Goal: Transaction & Acquisition: Book appointment/travel/reservation

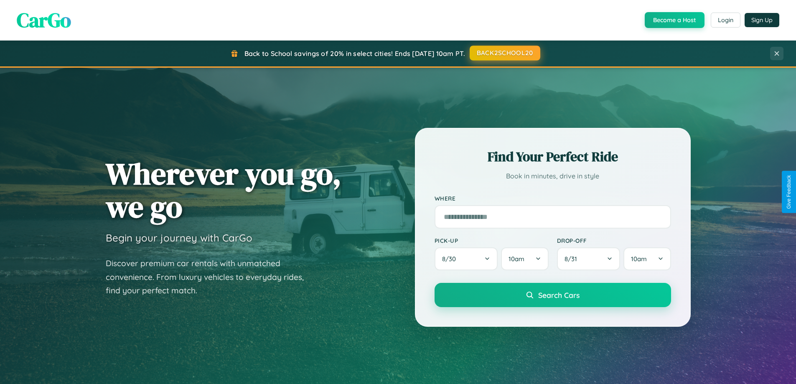
click at [504, 53] on button "BACK2SCHOOL20" at bounding box center [505, 53] width 71 height 15
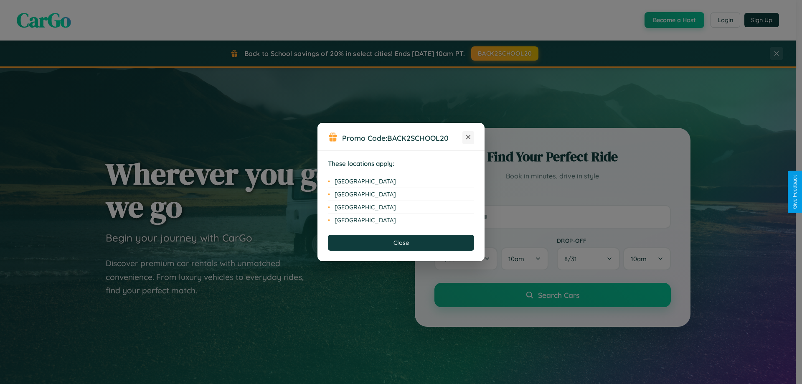
click at [468, 137] on icon at bounding box center [468, 137] width 5 height 5
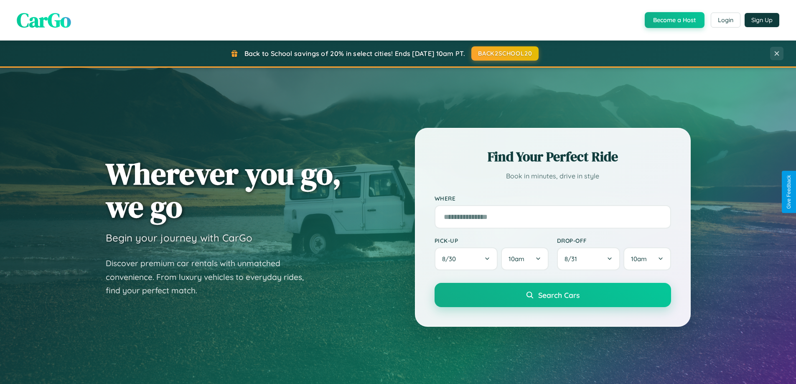
scroll to position [1608, 0]
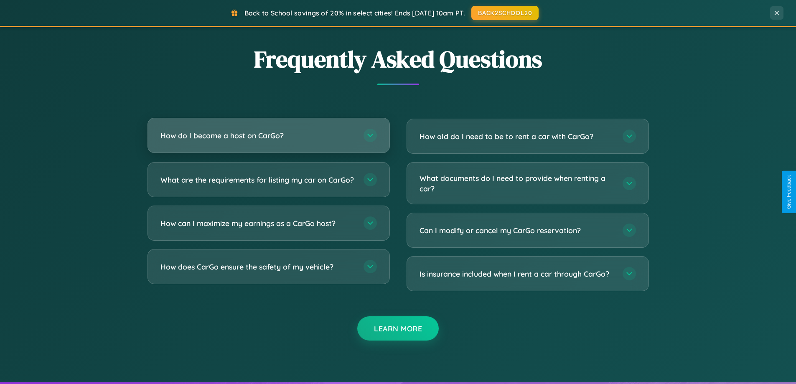
click at [268, 135] on h3 "How do I become a host on CarGo?" at bounding box center [257, 135] width 195 height 10
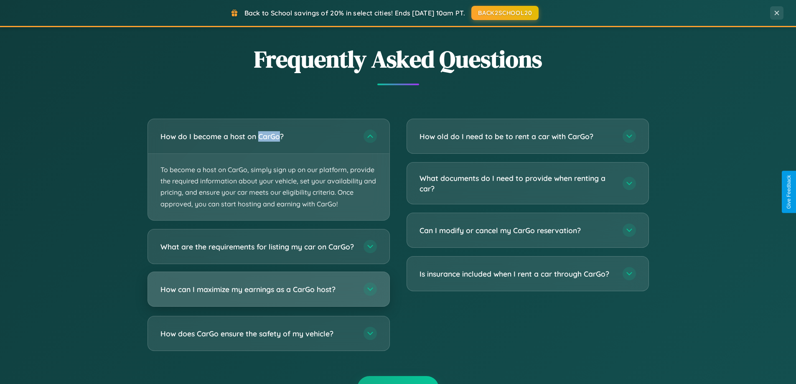
click at [268, 294] on h3 "How can I maximize my earnings as a CarGo host?" at bounding box center [257, 289] width 195 height 10
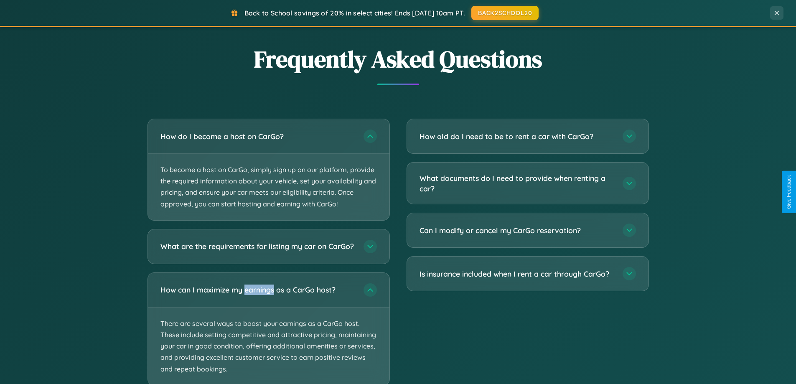
scroll to position [1660, 0]
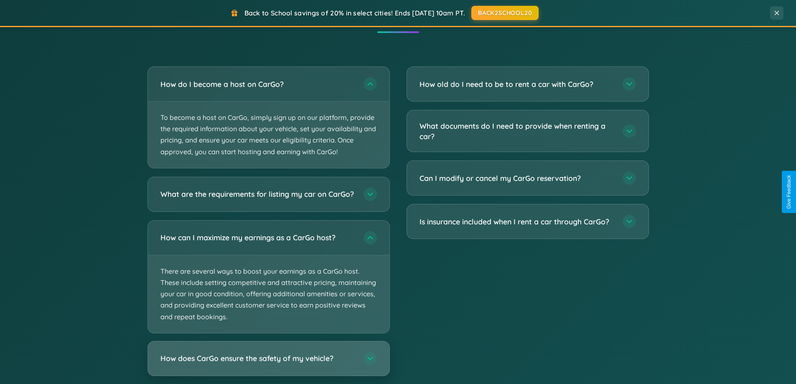
click at [268, 364] on h3 "How does CarGo ensure the safety of my vehicle?" at bounding box center [257, 358] width 195 height 10
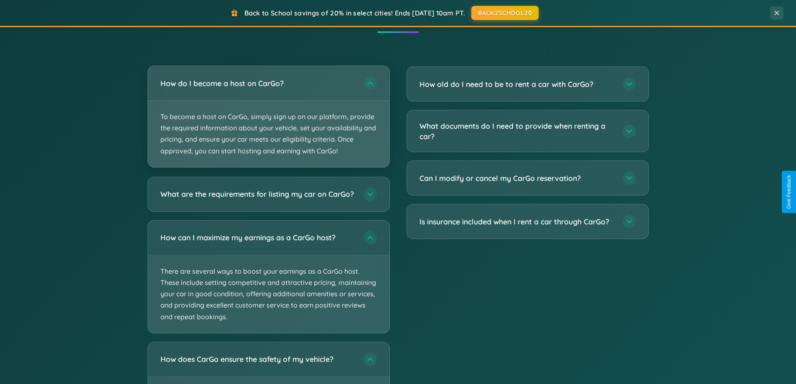
click at [268, 117] on p "To become a host on CarGo, simply sign up on our platform, provide the required…" at bounding box center [269, 134] width 242 height 66
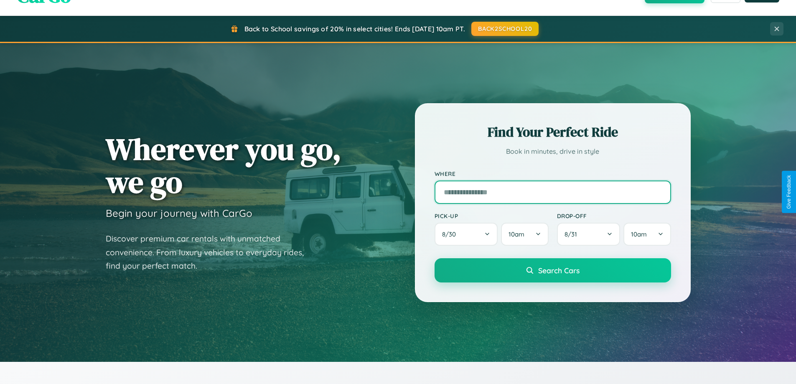
click at [552, 192] on input "text" at bounding box center [553, 192] width 237 height 23
type input "*******"
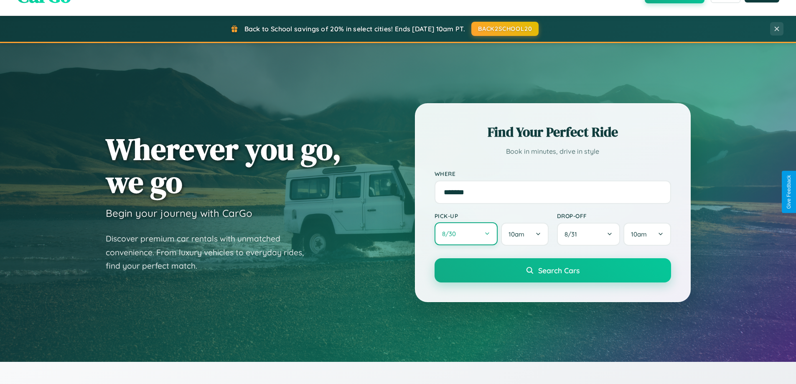
click at [466, 234] on button "8 / 30" at bounding box center [467, 233] width 64 height 23
select select "*"
select select "****"
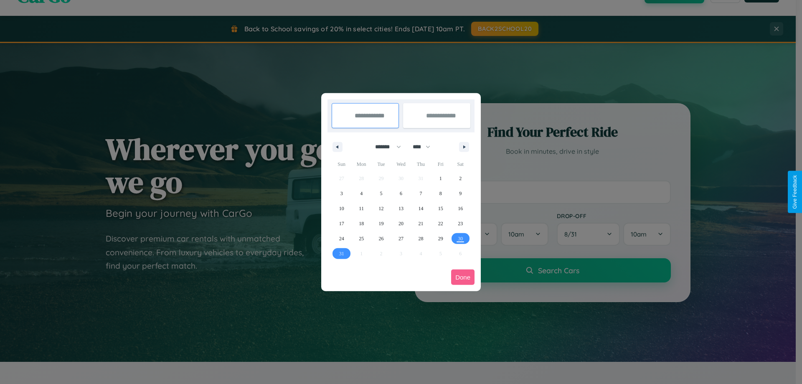
drag, startPoint x: 384, startPoint y: 147, endPoint x: 401, endPoint y: 168, distance: 26.8
click at [384, 147] on select "******* ******** ***** ***** *** **** **** ****** ********* ******* ******** **…" at bounding box center [387, 147] width 36 height 14
select select "**"
click at [401, 238] on span "26" at bounding box center [401, 238] width 5 height 15
type input "**********"
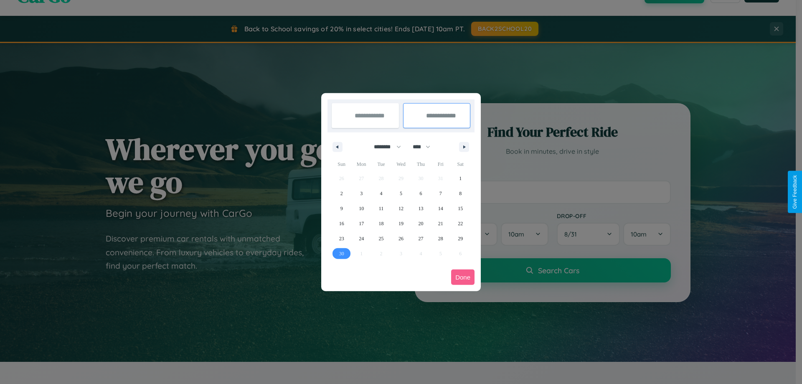
click at [341, 253] on span "30" at bounding box center [341, 253] width 5 height 15
type input "**********"
click at [463, 277] on button "Done" at bounding box center [462, 277] width 23 height 15
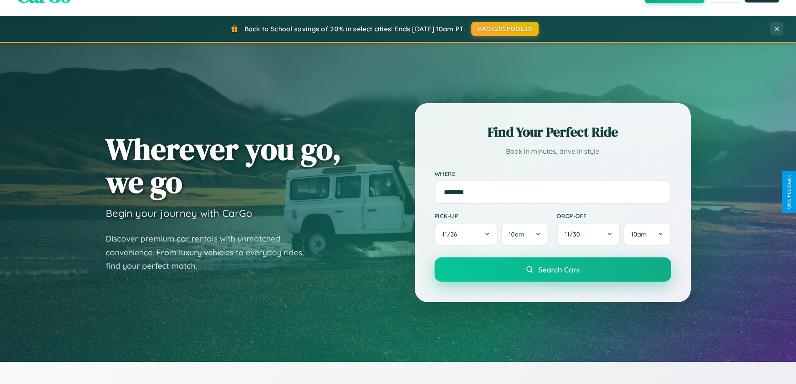
click at [552, 270] on span "Search Cars" at bounding box center [558, 269] width 41 height 9
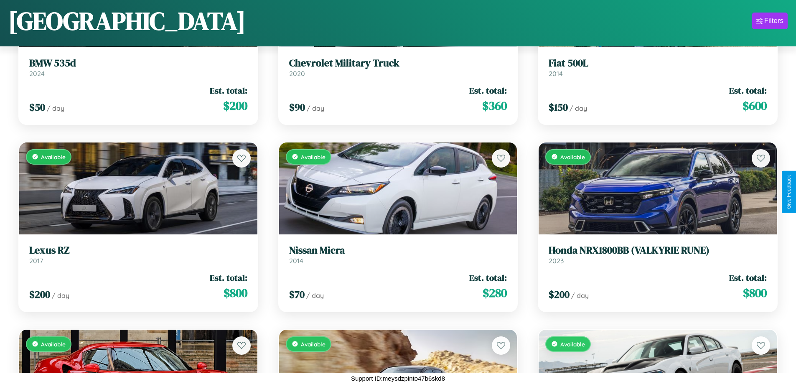
scroll to position [3299, 0]
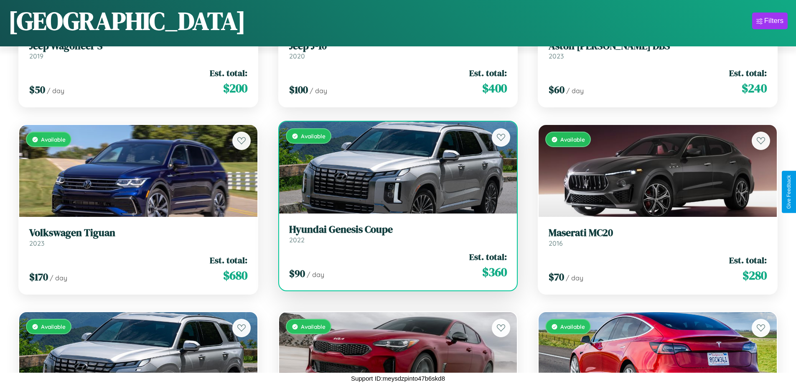
click at [394, 234] on h3 "Hyundai Genesis Coupe" at bounding box center [398, 230] width 218 height 12
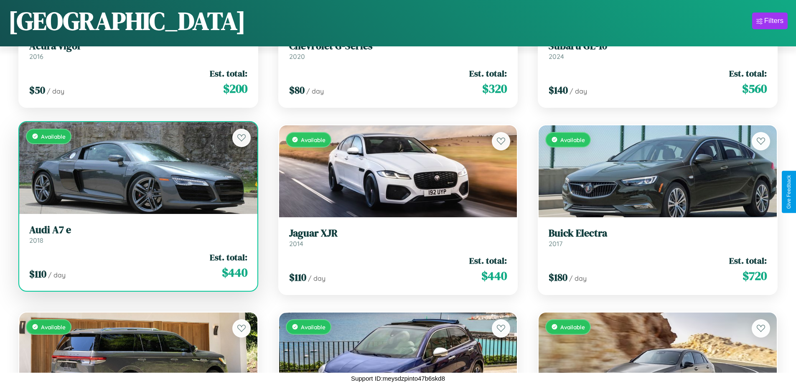
click at [137, 234] on h3 "Audi A7 e" at bounding box center [138, 230] width 218 height 12
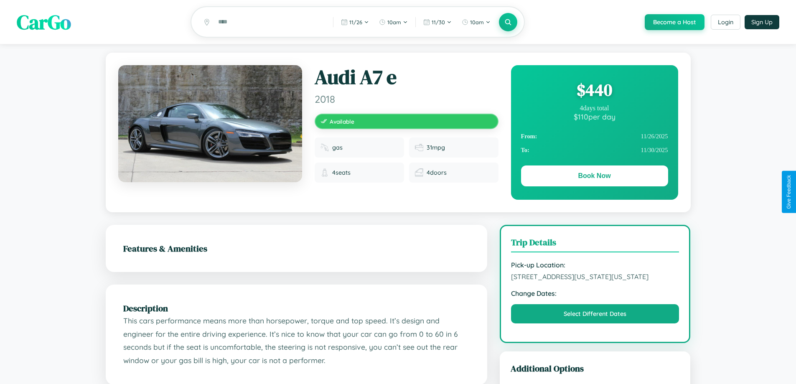
scroll to position [463, 0]
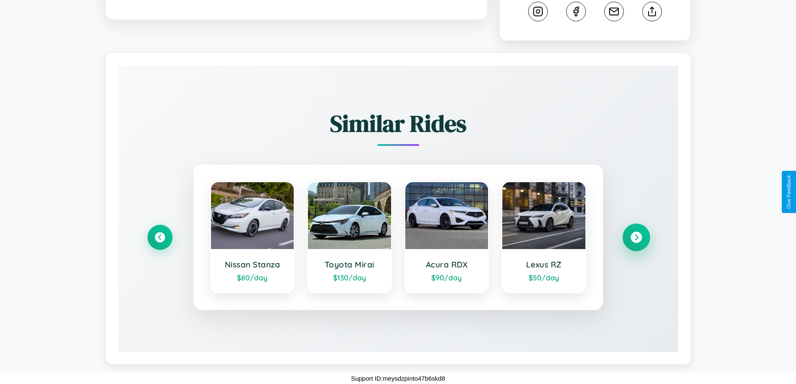
click at [636, 237] on icon at bounding box center [636, 237] width 11 height 11
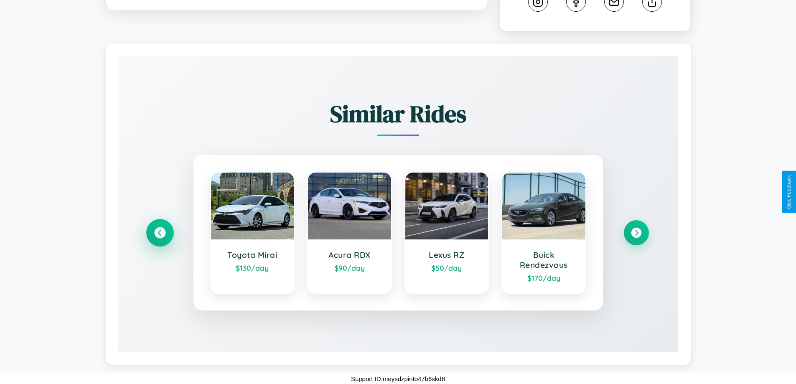
click at [160, 239] on icon at bounding box center [159, 232] width 11 height 11
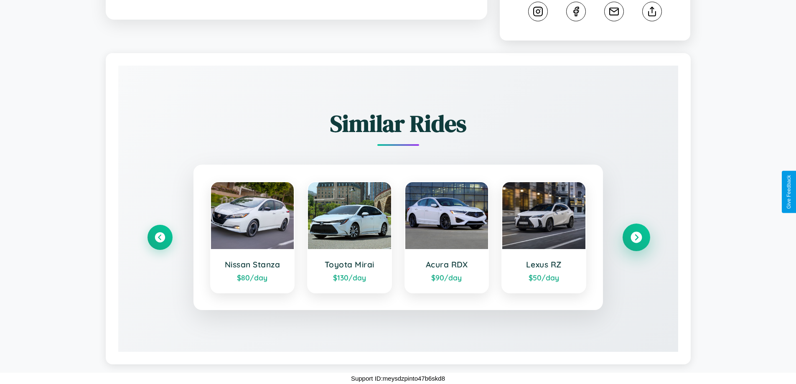
click at [636, 237] on icon at bounding box center [636, 237] width 11 height 11
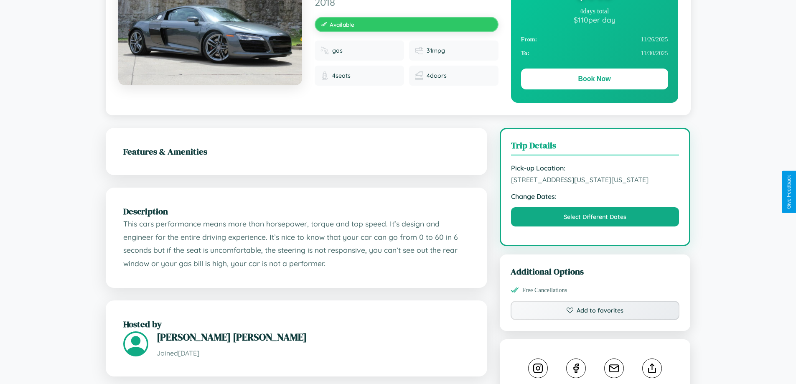
scroll to position [90, 0]
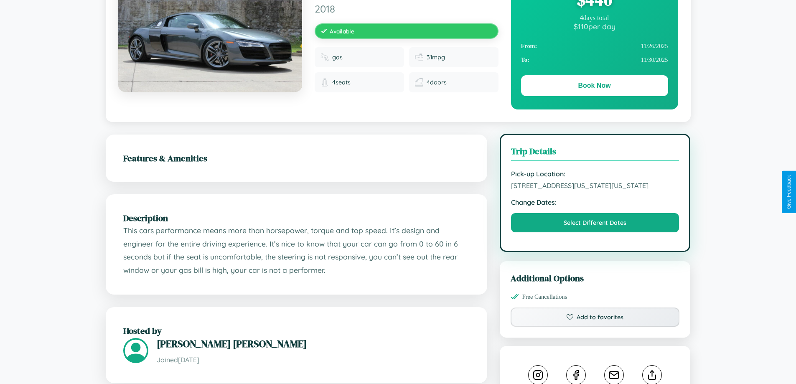
click at [595, 190] on span "543 Washington Street Seattle Washington 68745 United States" at bounding box center [595, 185] width 168 height 8
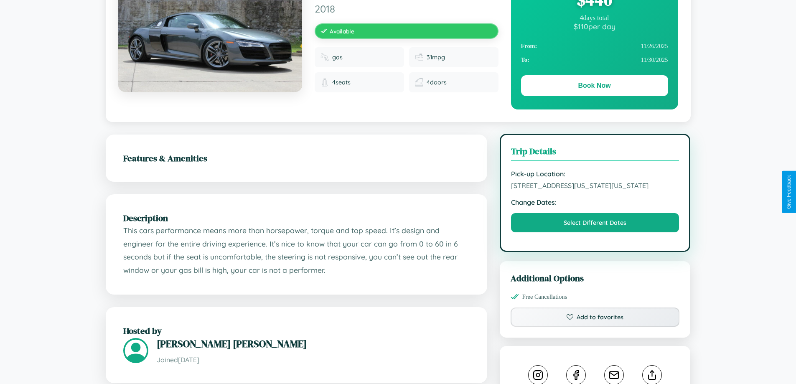
click at [595, 190] on span "543 Washington Street Seattle Washington 68745 United States" at bounding box center [595, 185] width 168 height 8
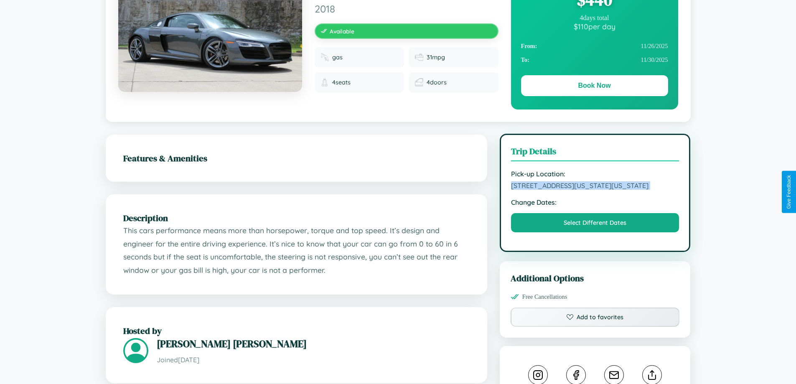
click at [595, 190] on span "543 Washington Street Seattle Washington 68745 United States" at bounding box center [595, 185] width 168 height 8
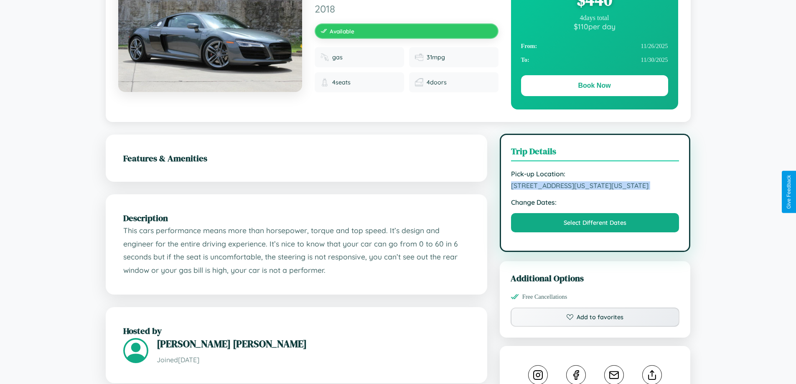
click at [595, 190] on span "543 Washington Street Seattle Washington 68745 United States" at bounding box center [595, 185] width 168 height 8
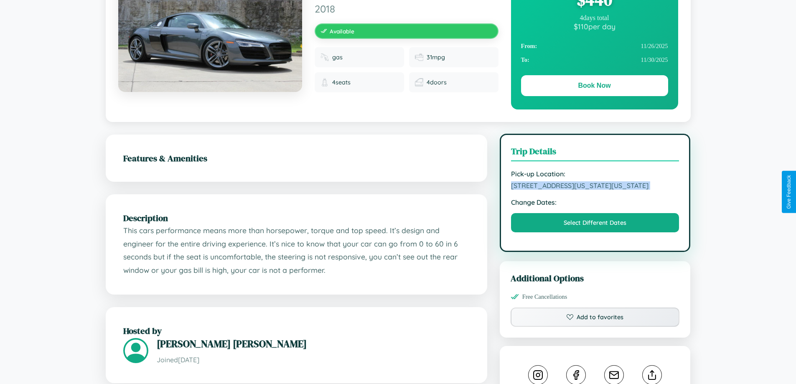
click at [595, 190] on span "543 Washington Street Seattle Washington 68745 United States" at bounding box center [595, 185] width 168 height 8
